Goal: Task Accomplishment & Management: Complete application form

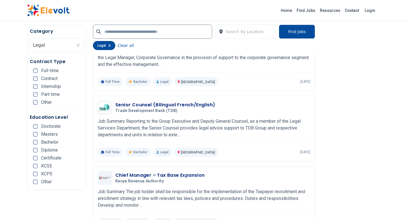
scroll to position [248, 0]
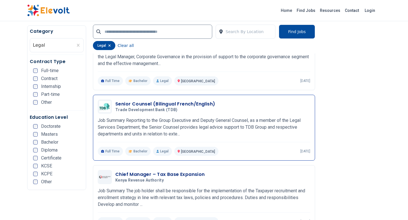
click at [157, 105] on h3 "Senior Counsel (Bilingual French/English)" at bounding box center [165, 104] width 100 height 7
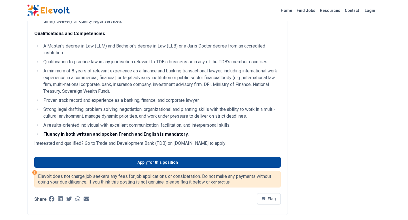
scroll to position [219, 0]
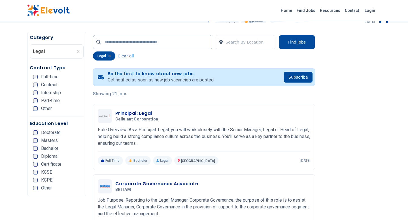
scroll to position [161, 0]
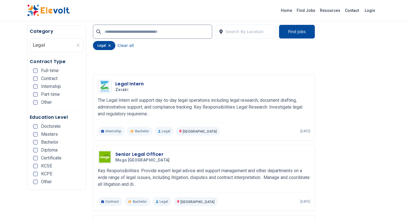
scroll to position [885, 0]
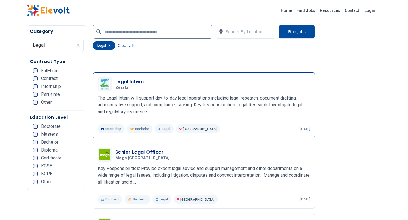
click at [114, 90] on div "Legal Intern Zeraki [DATE] [DATE]" at bounding box center [204, 84] width 212 height 14
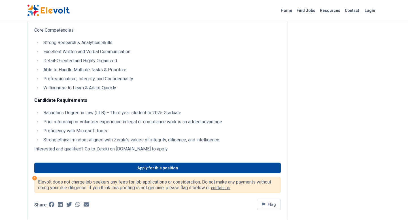
scroll to position [174, 0]
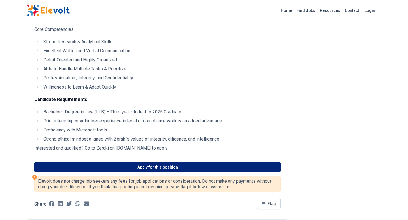
click at [141, 167] on link "Apply for this position" at bounding box center [157, 167] width 246 height 11
